Goal: Transaction & Acquisition: Purchase product/service

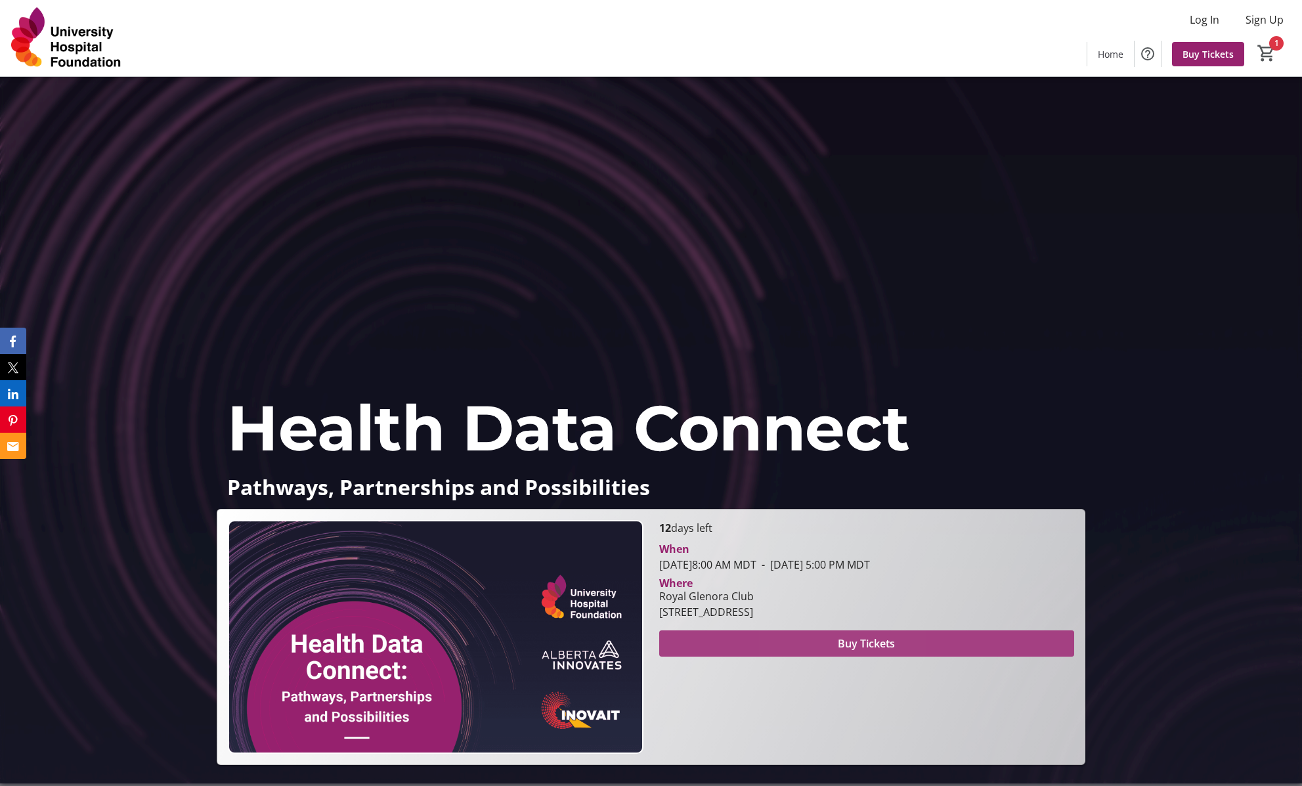
click at [833, 649] on span at bounding box center [866, 644] width 415 height 32
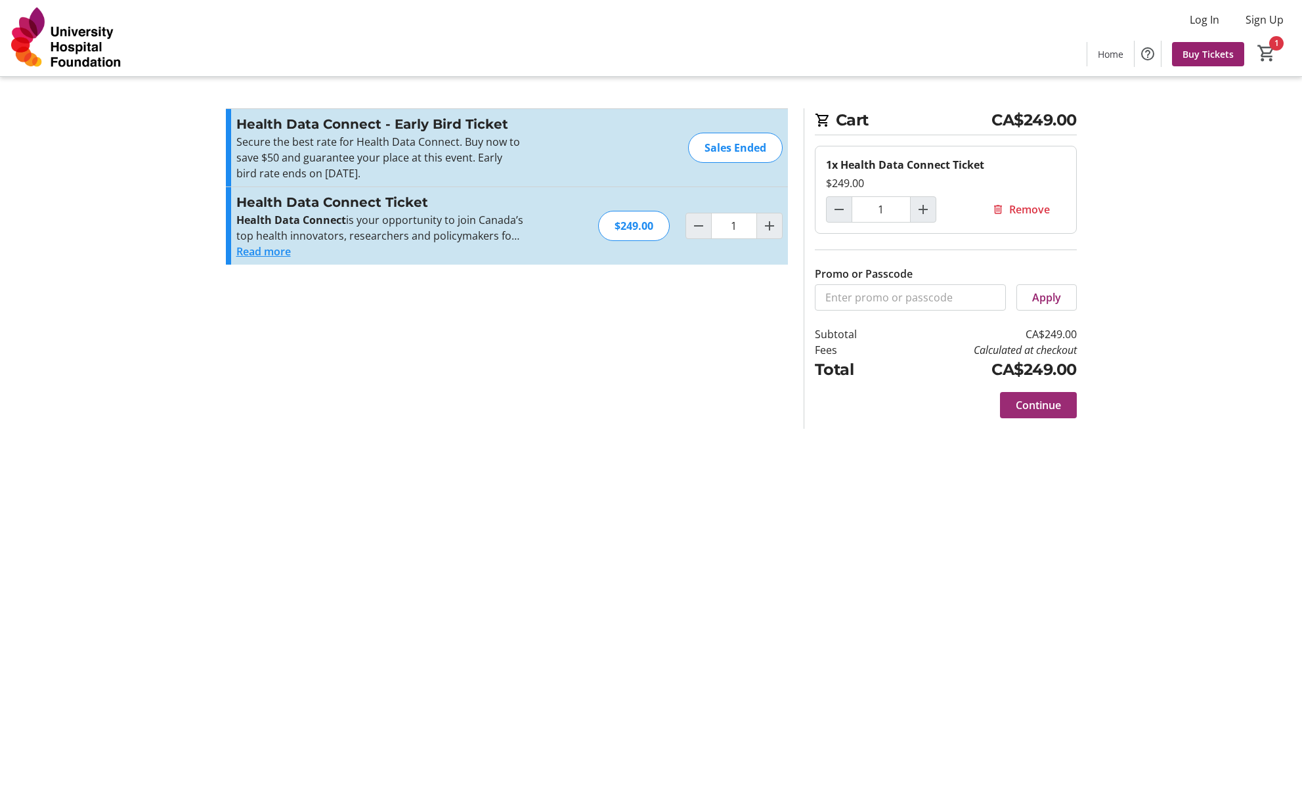
click at [1043, 410] on span "Continue" at bounding box center [1038, 405] width 45 height 16
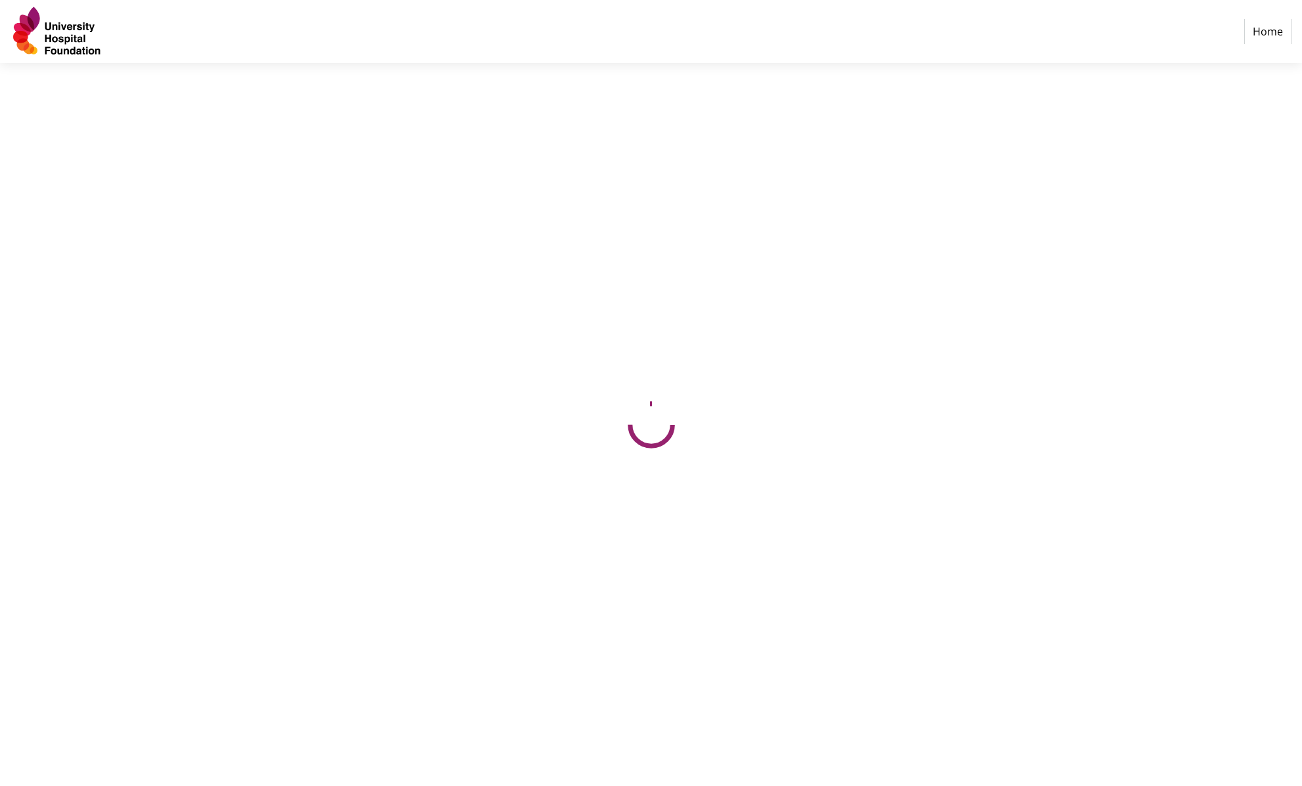
select select "CA"
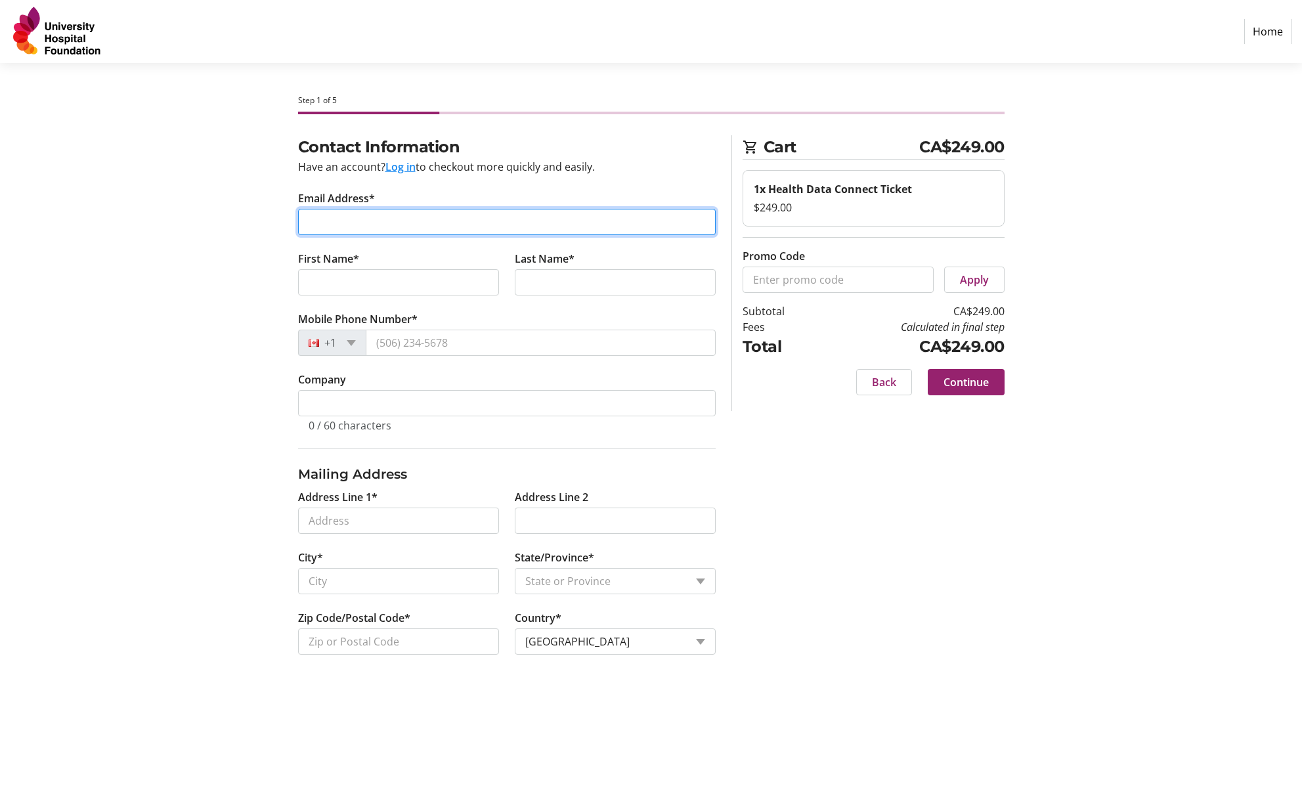
click at [486, 226] on input "Email Address*" at bounding box center [507, 222] width 418 height 26
type input "[PERSON_NAME][EMAIL_ADDRESS][PERSON_NAME][PERSON_NAME][DOMAIN_NAME]"
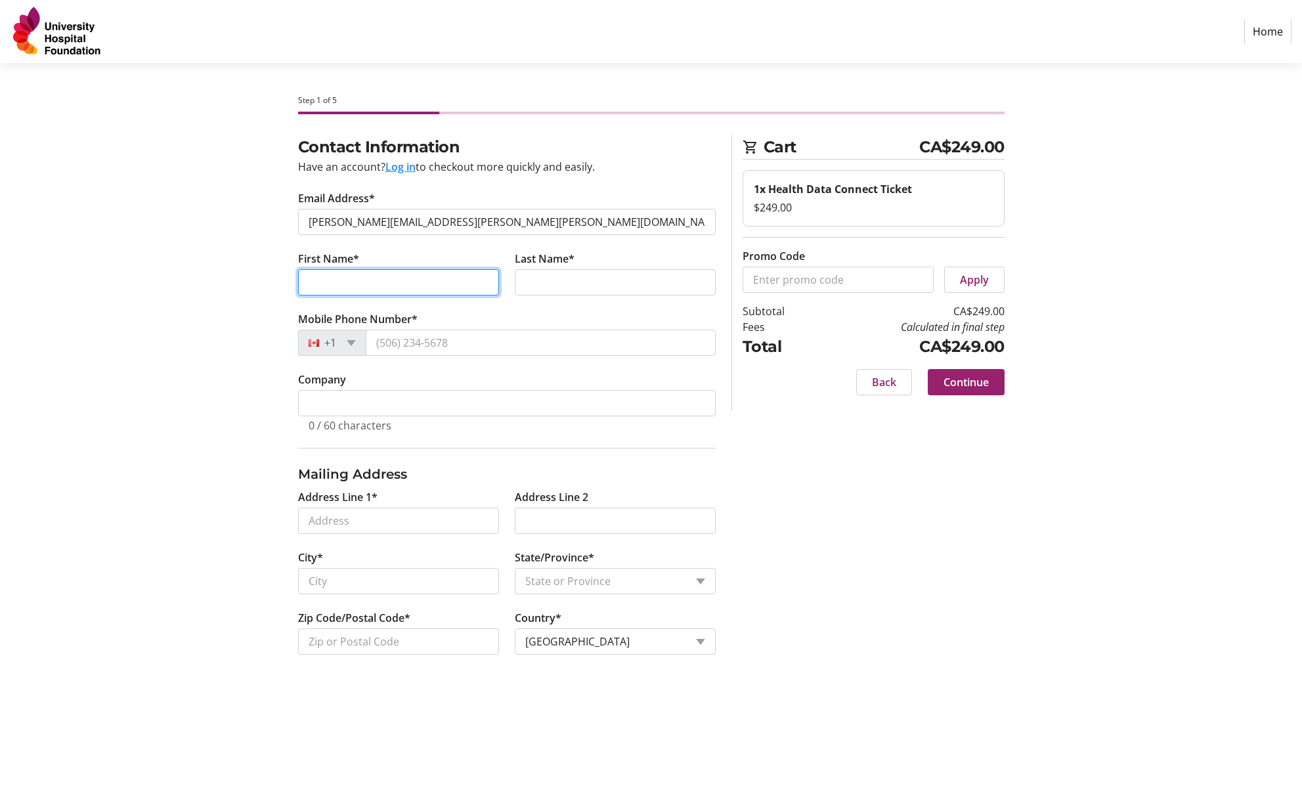
type input "Inskip"
type input "[PERSON_NAME]"
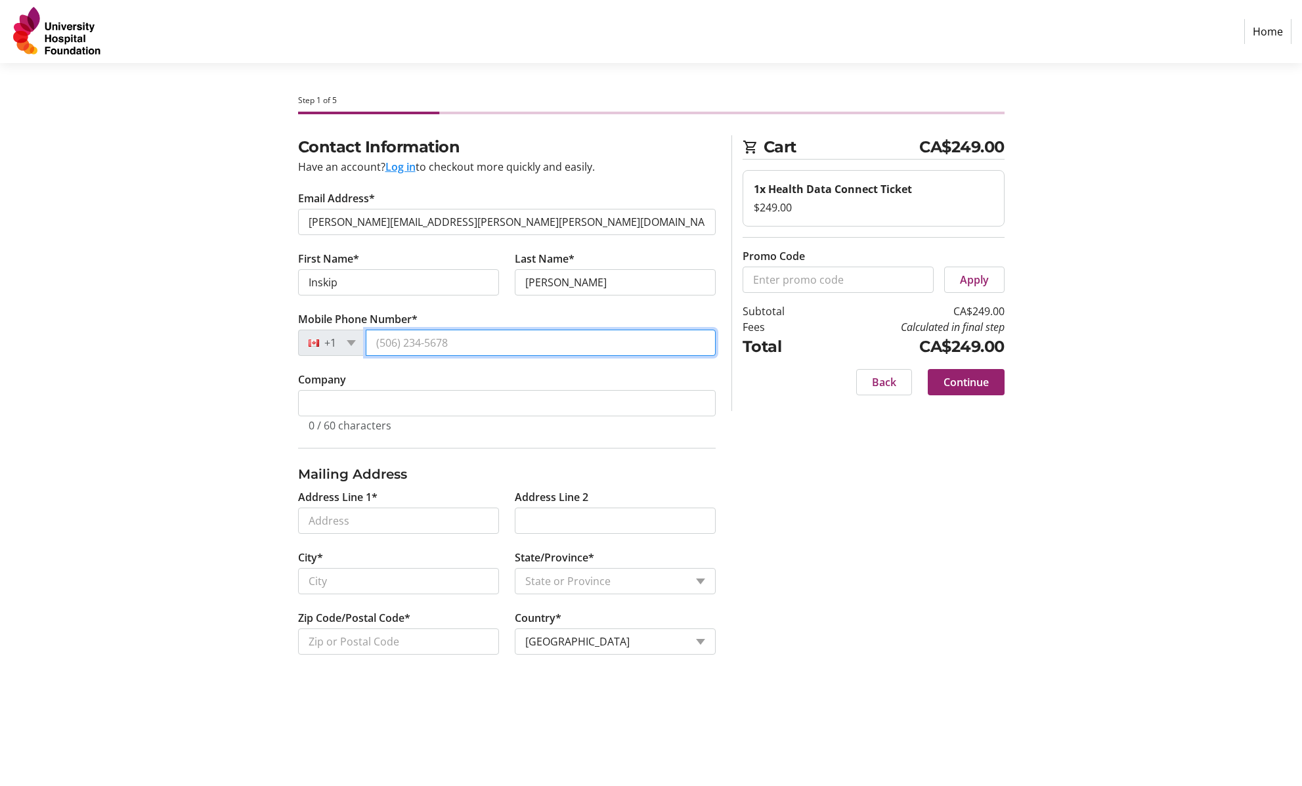
type input "[PHONE_NUMBER]"
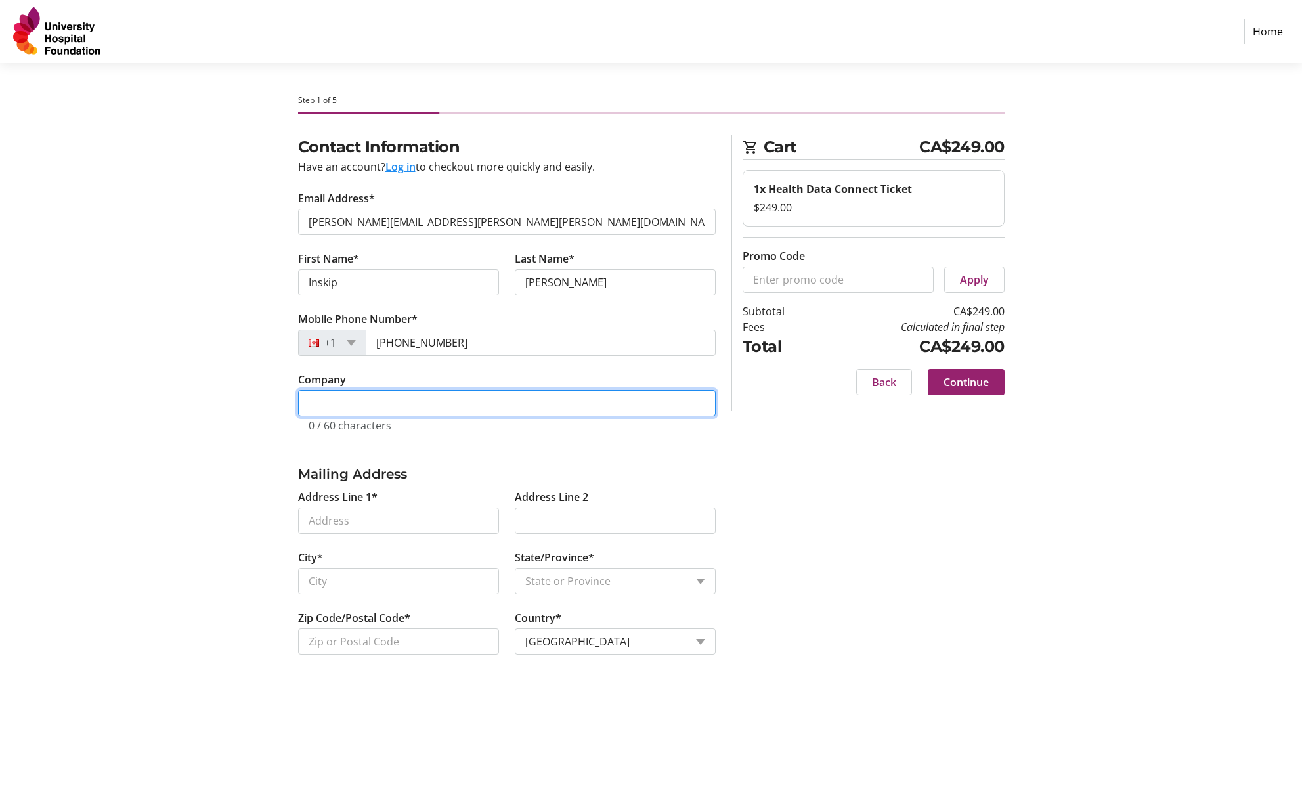
type input "Roche"
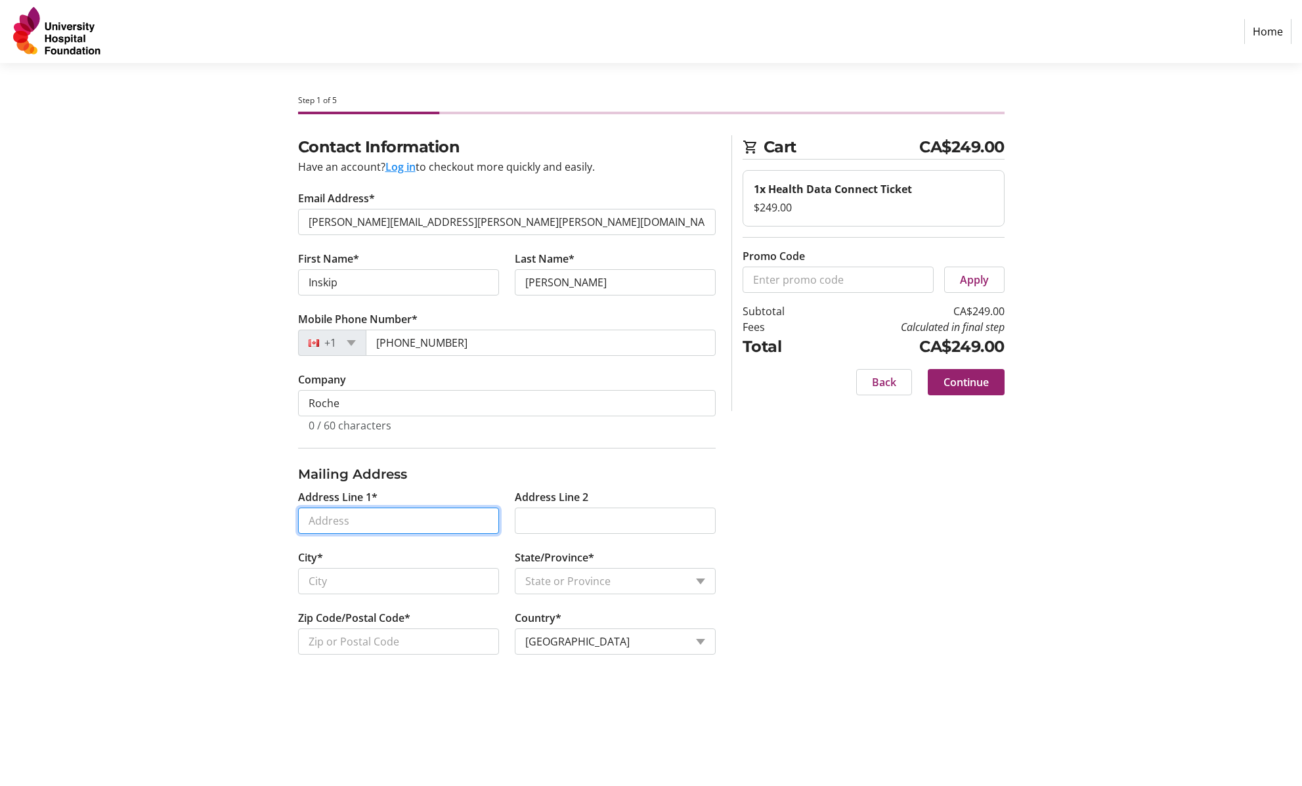
type input "[STREET_ADDRESS]"
type input "[GEOGRAPHIC_DATA]"
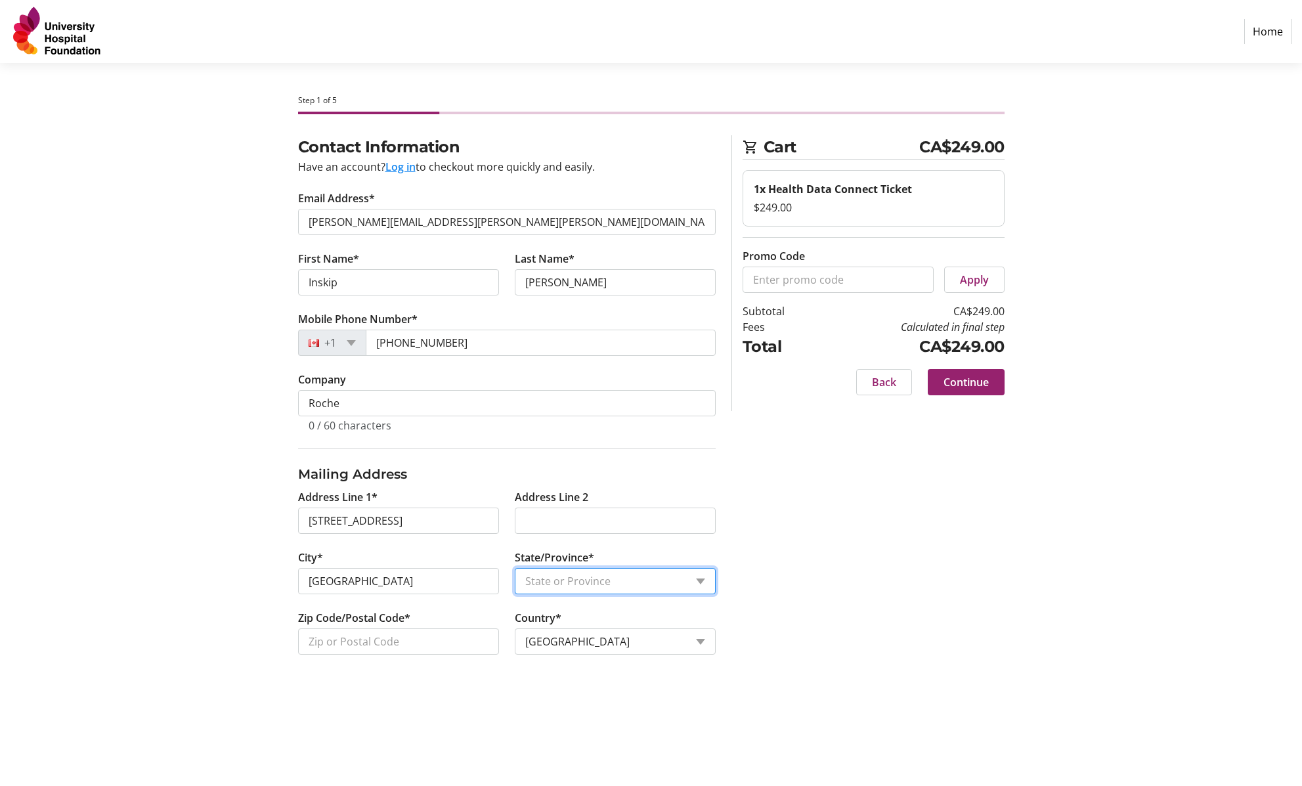
select select "BC"
type input "V5Y1Z5"
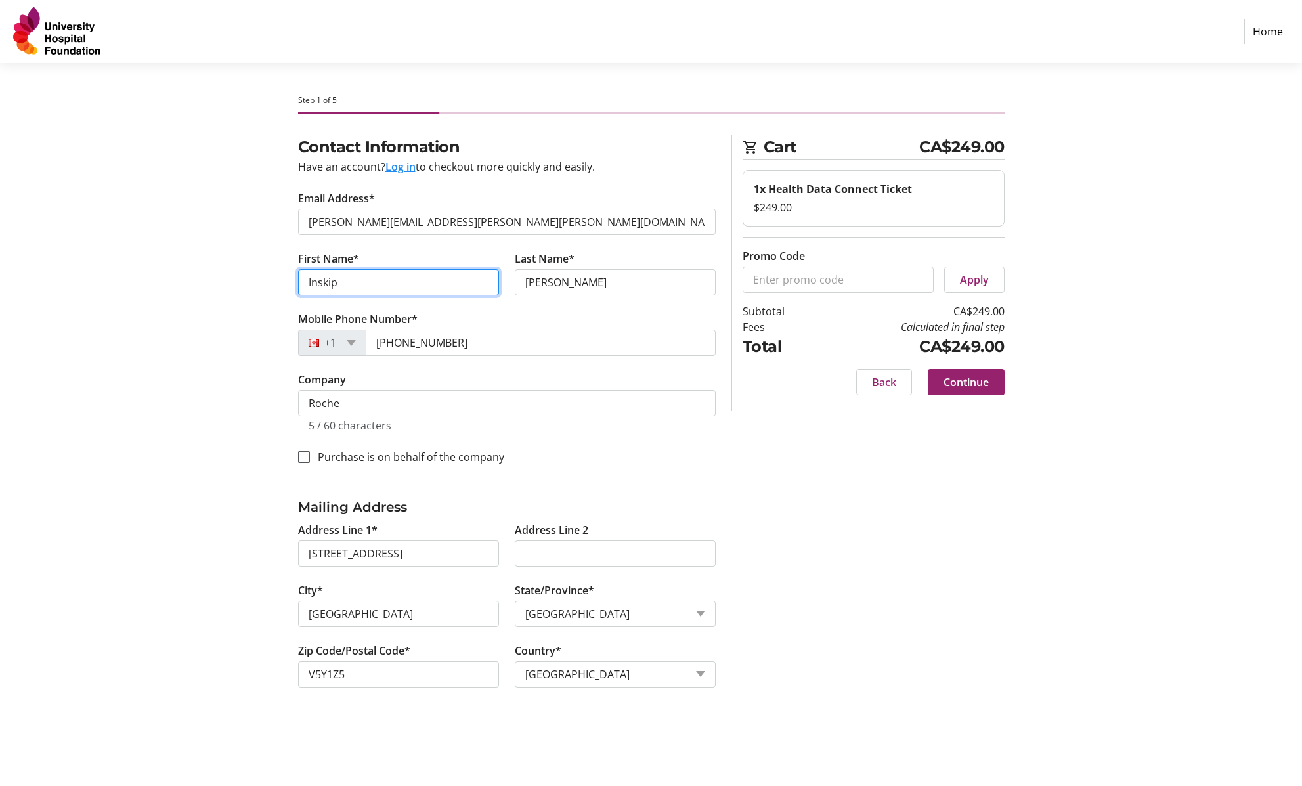
drag, startPoint x: 414, startPoint y: 284, endPoint x: 265, endPoint y: 286, distance: 149.7
click at [265, 286] on div "Contact Information Have an account? Log in to checkout more quickly and easily…" at bounding box center [651, 427] width 867 height 584
type input "[PERSON_NAME]"
type input "Inskip"
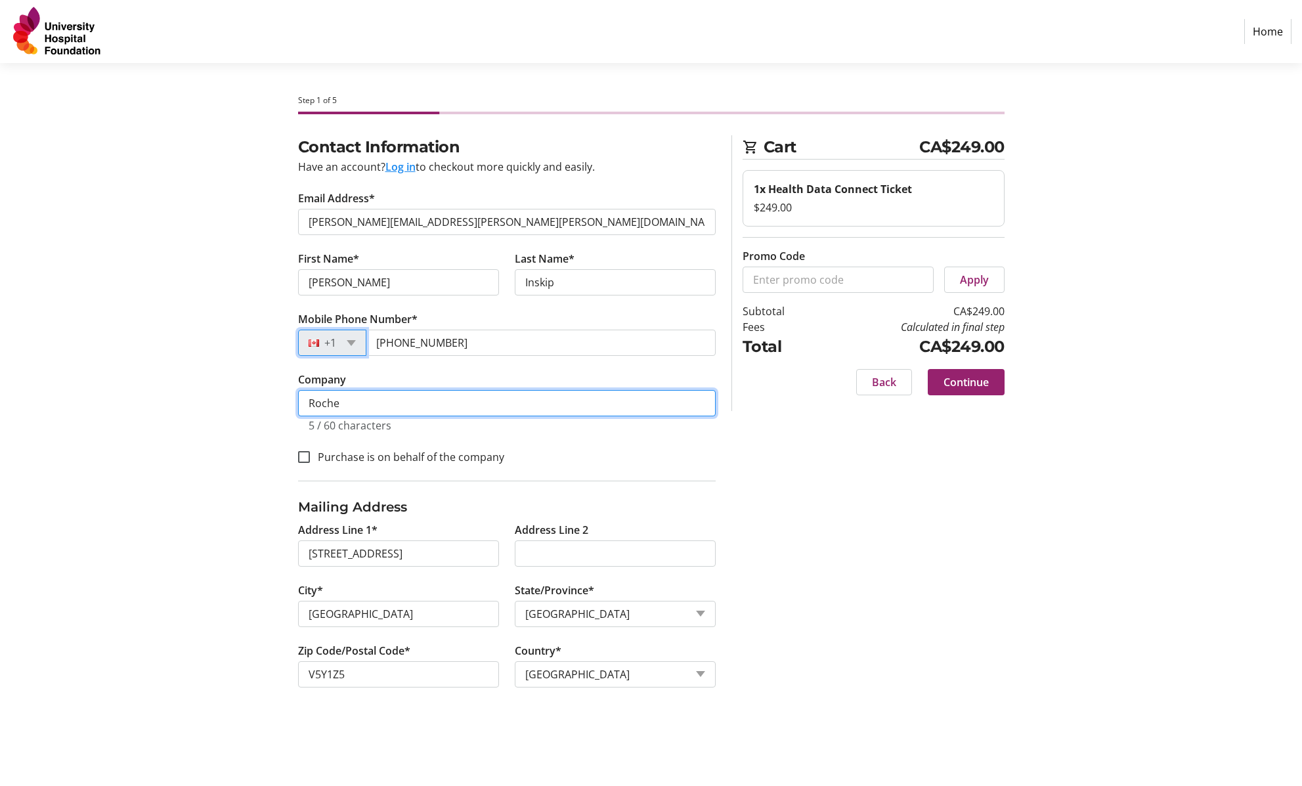
click at [351, 400] on input "Roche" at bounding box center [507, 403] width 418 height 26
type input "Roche [GEOGRAPHIC_DATA]"
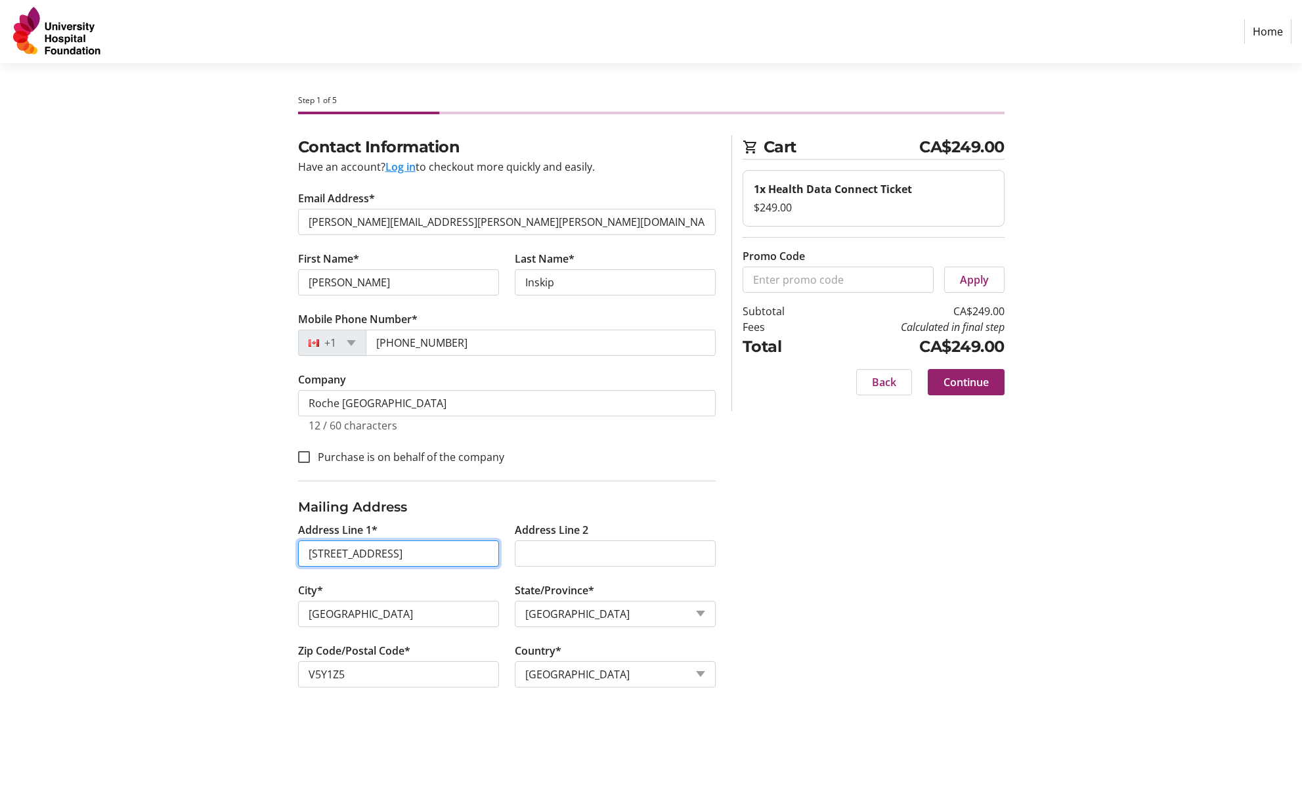
drag, startPoint x: 396, startPoint y: 556, endPoint x: 243, endPoint y: 557, distance: 153.0
click at [243, 557] on div "Contact Information Have an account? Log in to checkout more quickly and easily…" at bounding box center [651, 427] width 867 height 584
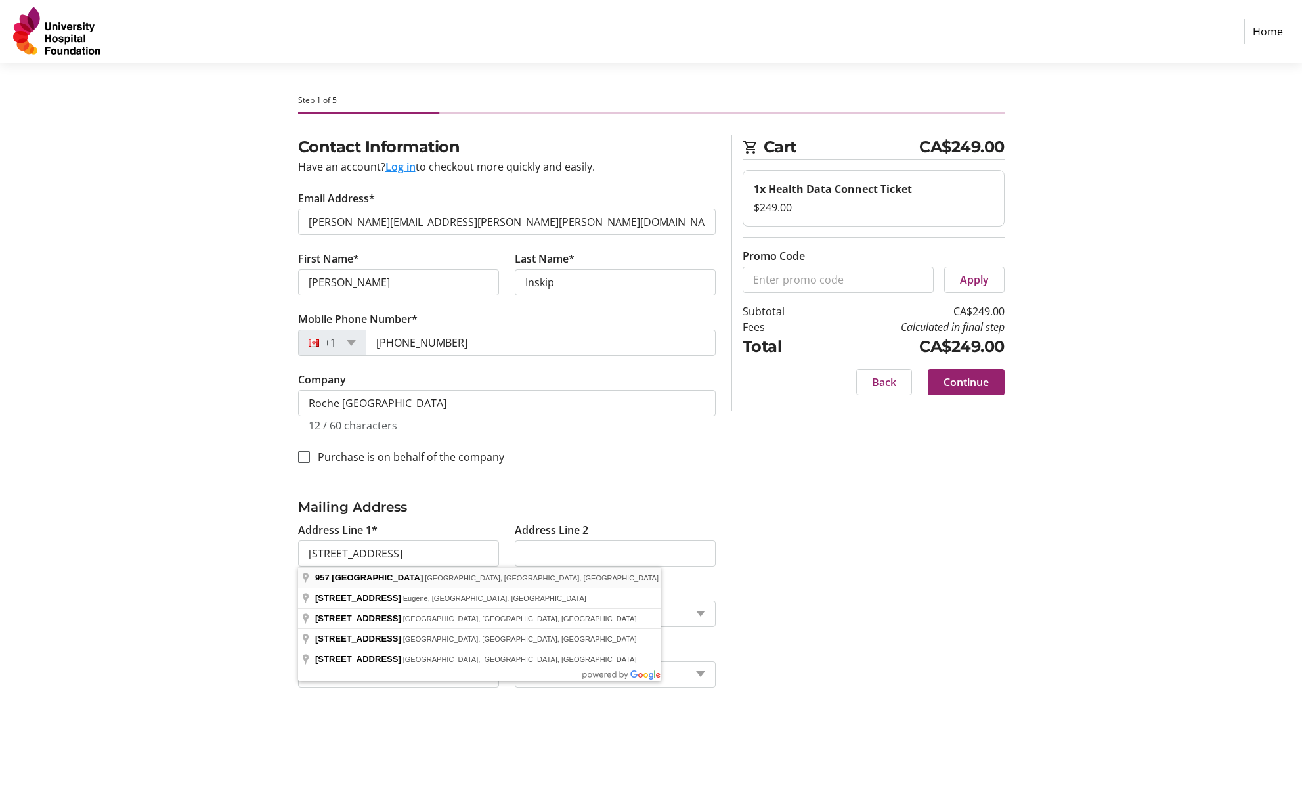
type input "[STREET_ADDRESS]"
type input "V5V 2A8"
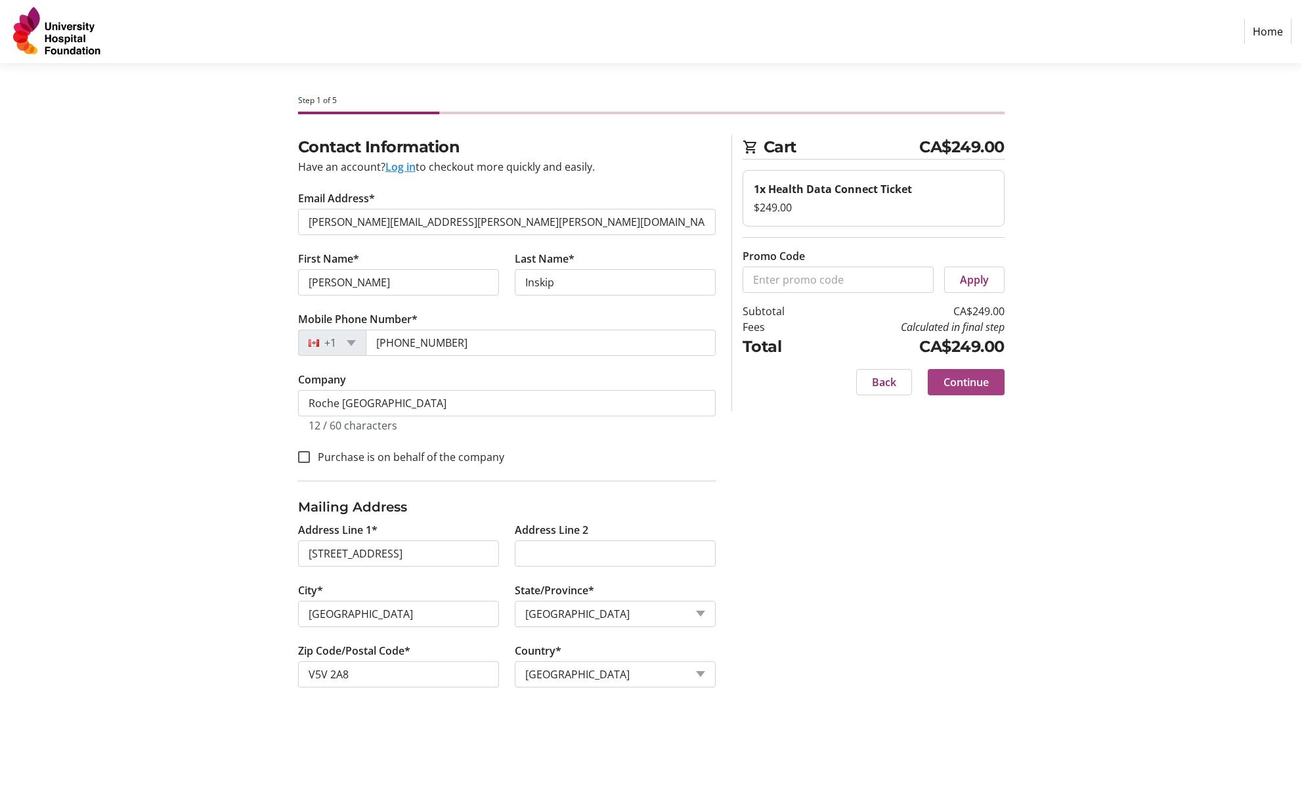
click at [966, 389] on span "Continue" at bounding box center [965, 382] width 45 height 16
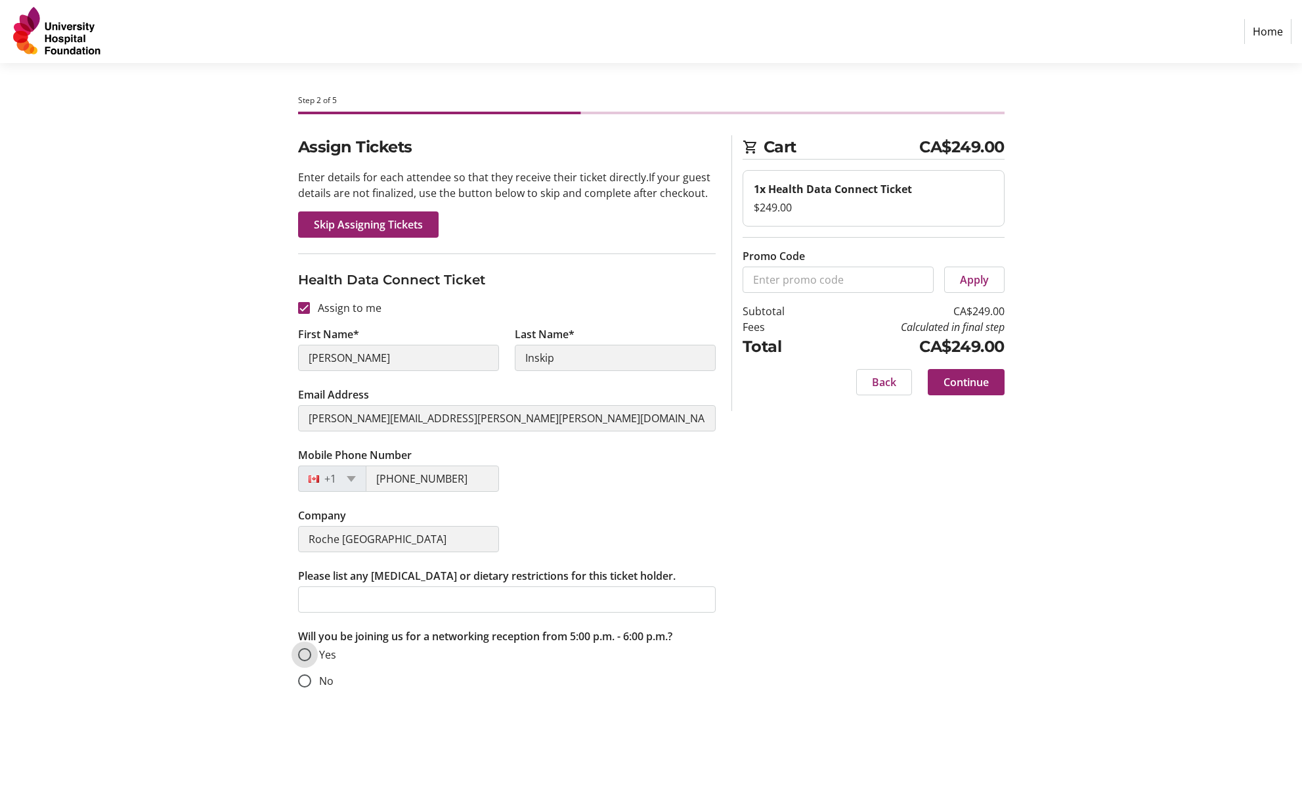
click at [310, 651] on input "Yes" at bounding box center [304, 654] width 13 height 13
radio input "true"
click at [987, 381] on span "Continue" at bounding box center [965, 382] width 45 height 16
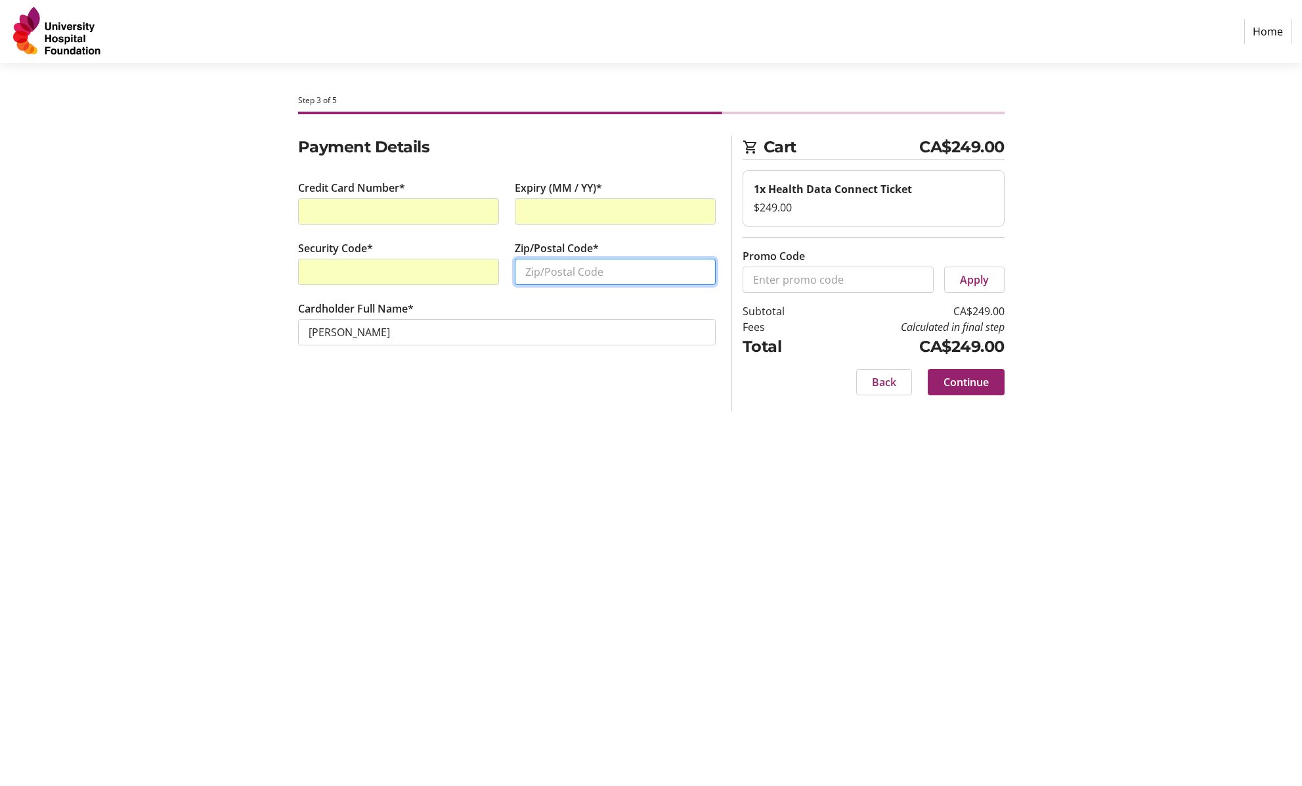
click at [548, 276] on input "Zip/Postal Code*" at bounding box center [615, 272] width 201 height 26
click at [544, 272] on input "V5V2A8" at bounding box center [615, 272] width 201 height 26
type input "V5V 2A8"
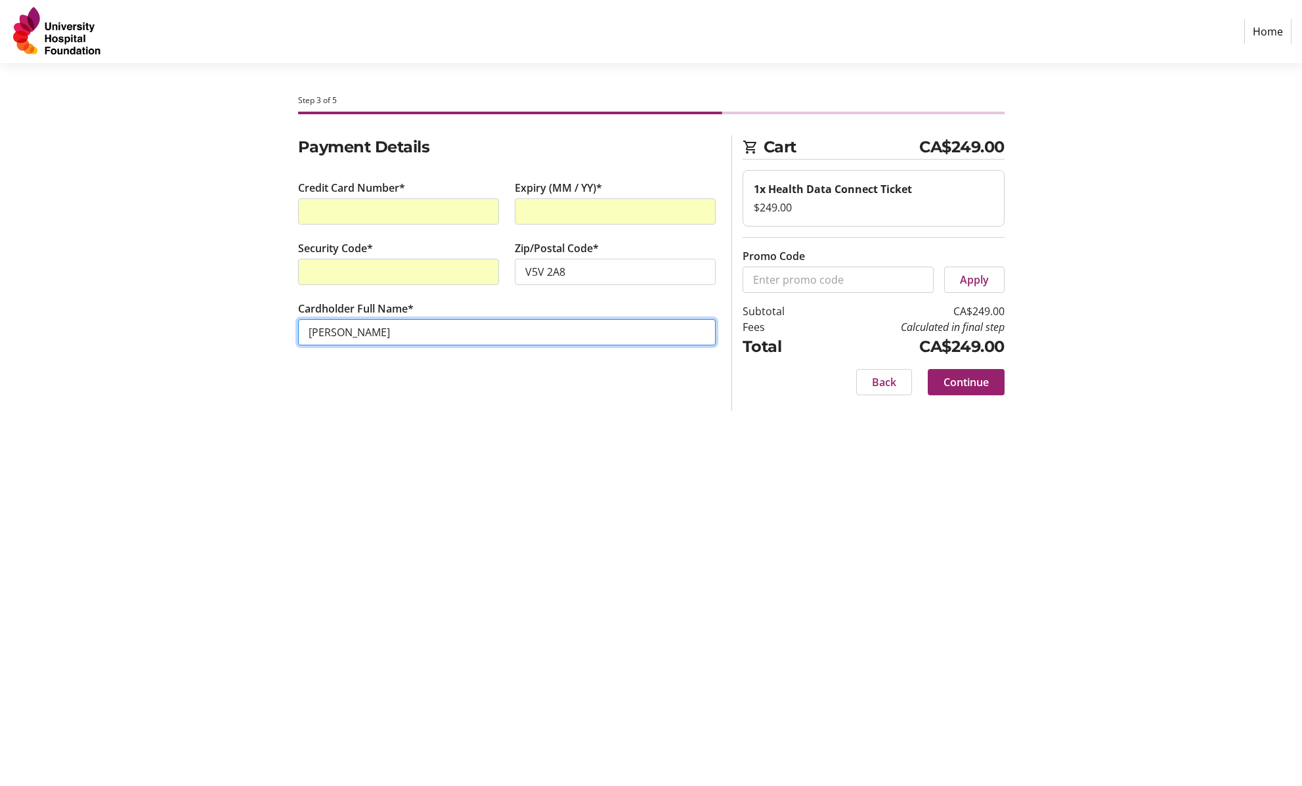
click at [493, 333] on input "[PERSON_NAME]" at bounding box center [507, 332] width 418 height 26
click at [664, 427] on div "Step 3 of 5 Cart CA$249.00 1x Health Data Connect Ticket $249.00 Promo Code App…" at bounding box center [651, 424] width 867 height 723
click at [968, 382] on span "Continue" at bounding box center [965, 382] width 45 height 16
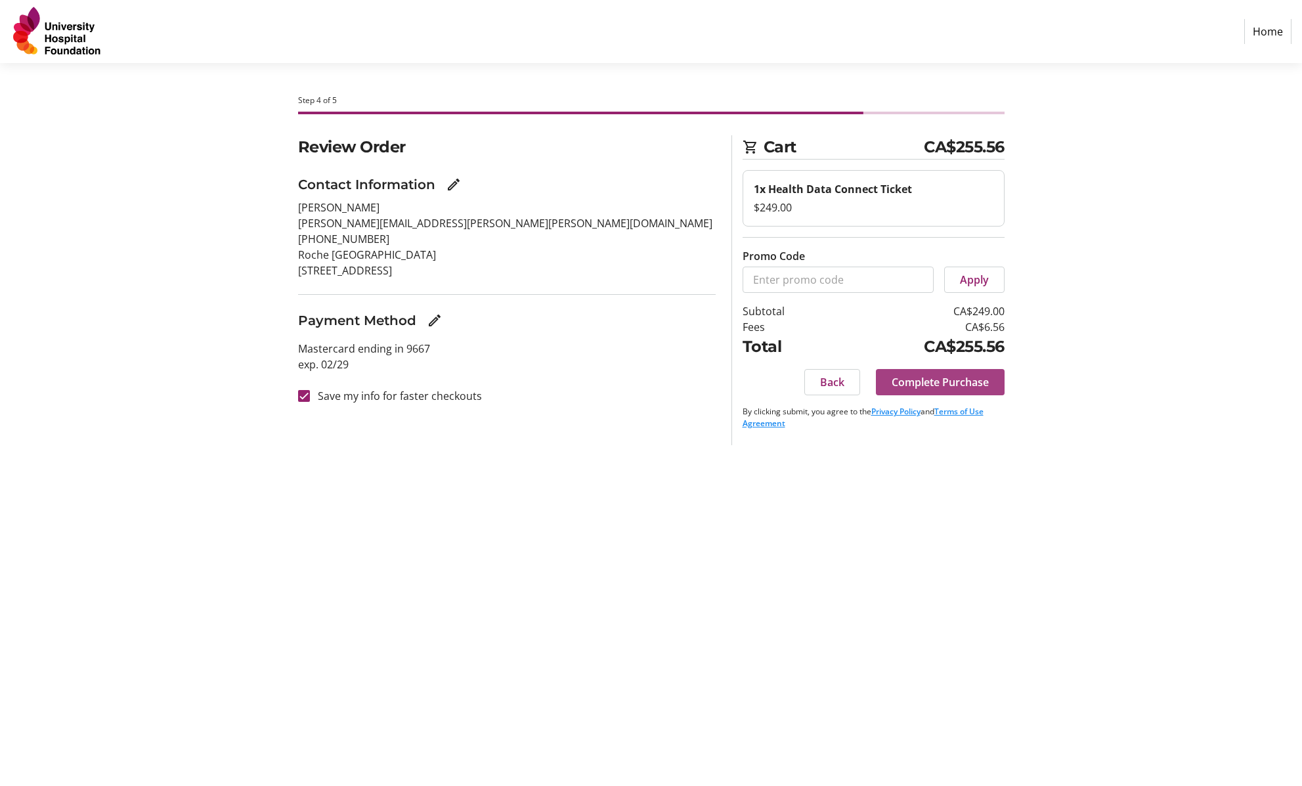
click at [905, 386] on span "Complete Purchase" at bounding box center [940, 382] width 97 height 16
